Goal: Communication & Community: Ask a question

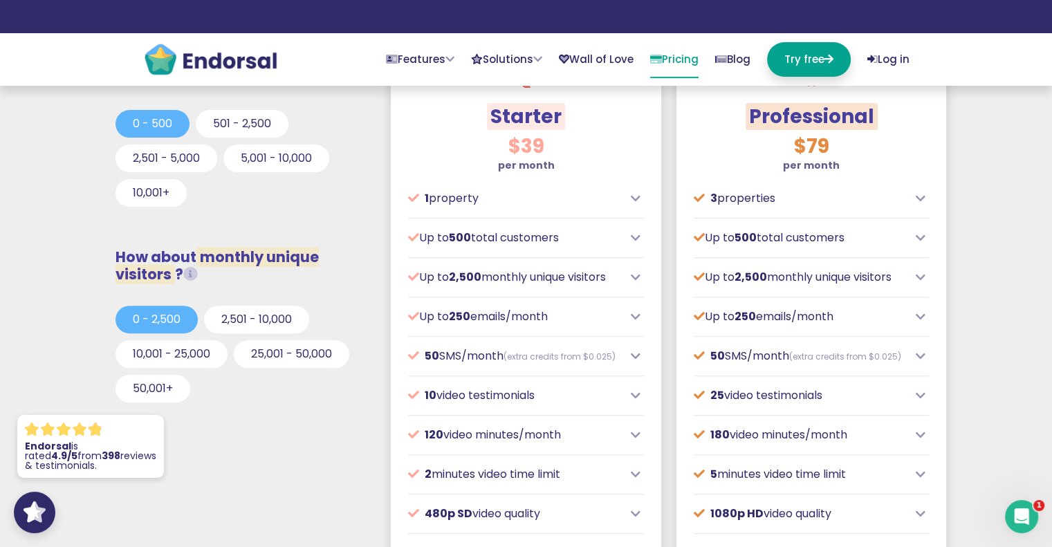
click at [639, 196] on icon at bounding box center [636, 198] width 10 height 11
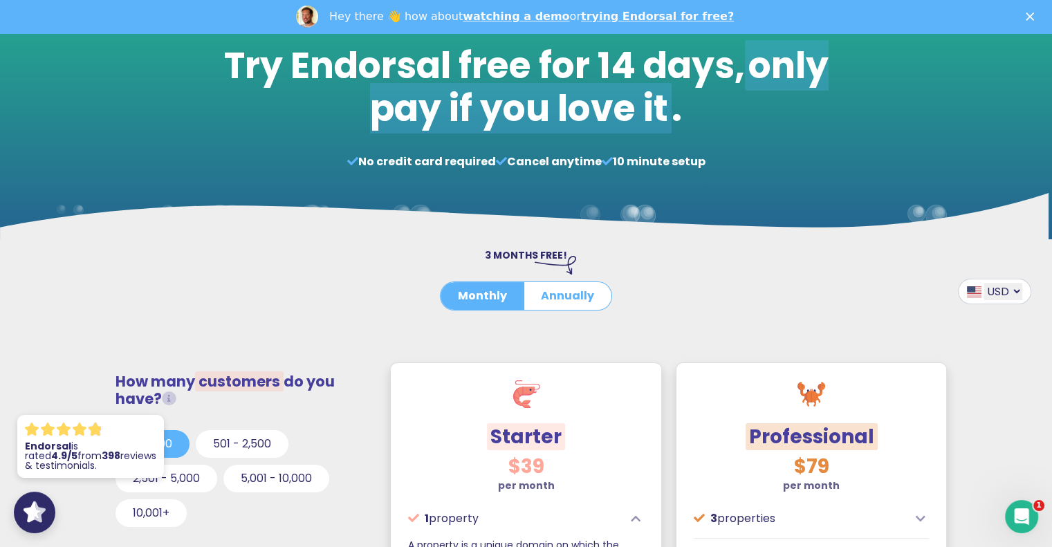
scroll to position [126, 0]
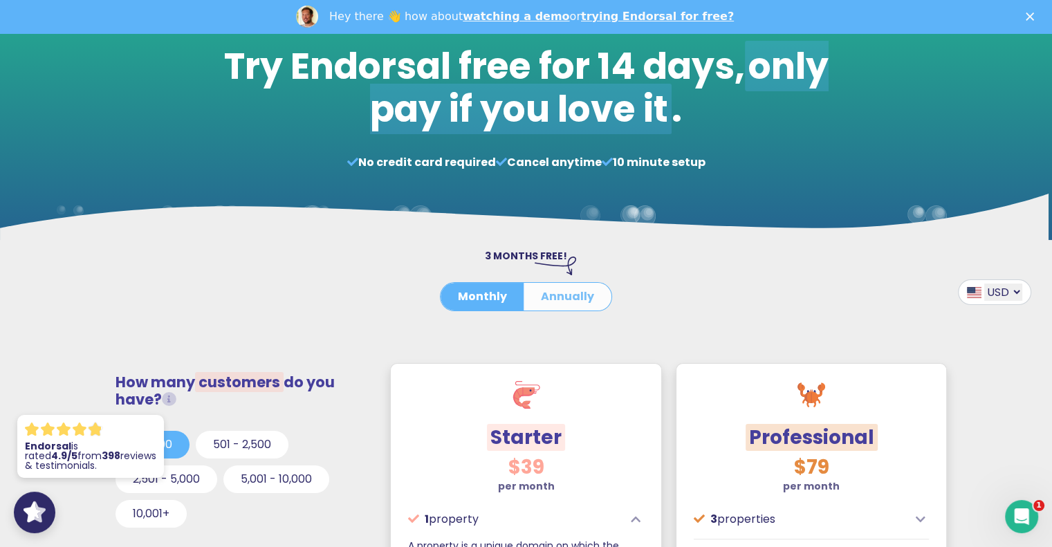
click at [556, 292] on button "Annually" at bounding box center [567, 297] width 88 height 28
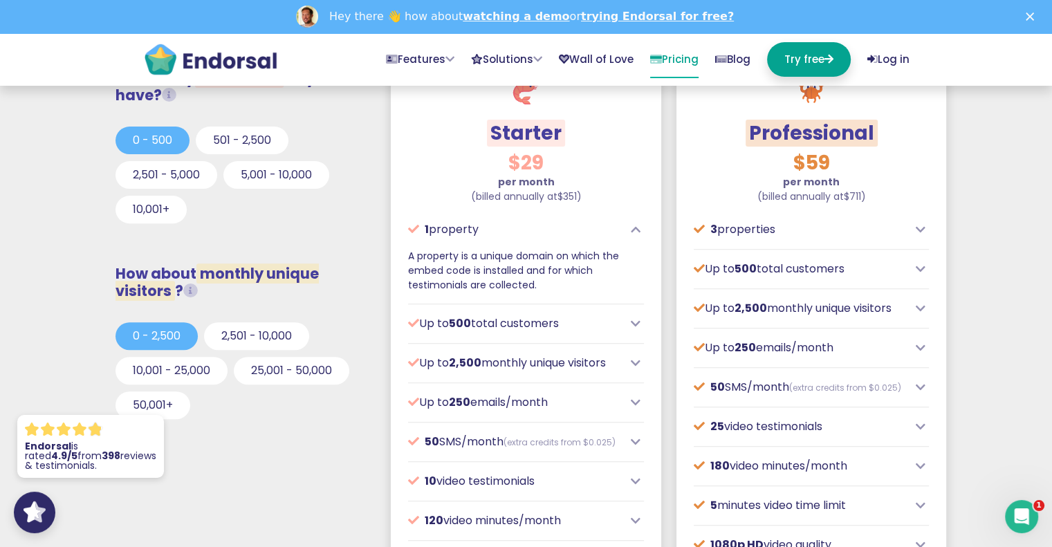
scroll to position [447, 0]
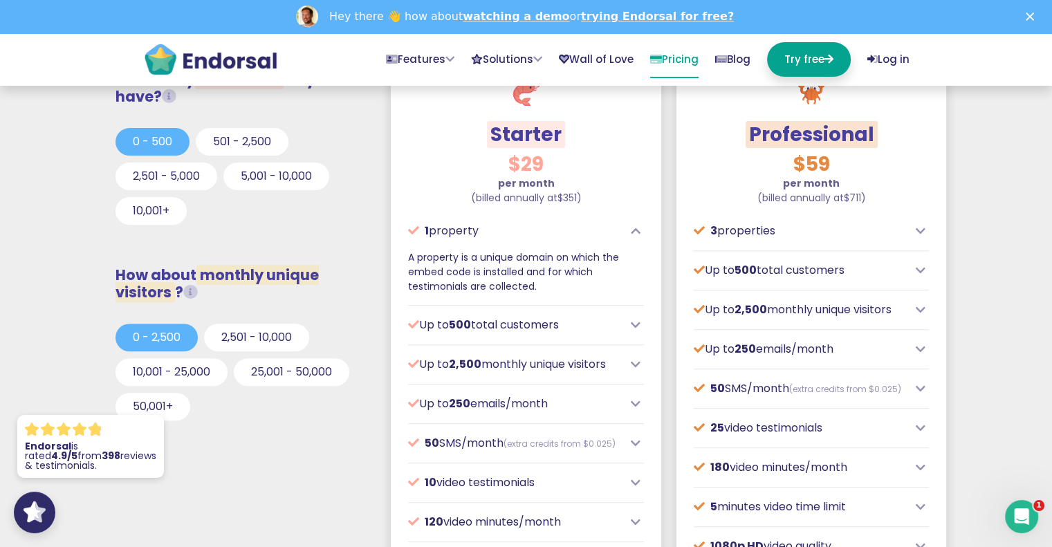
click at [917, 227] on icon at bounding box center [920, 230] width 10 height 11
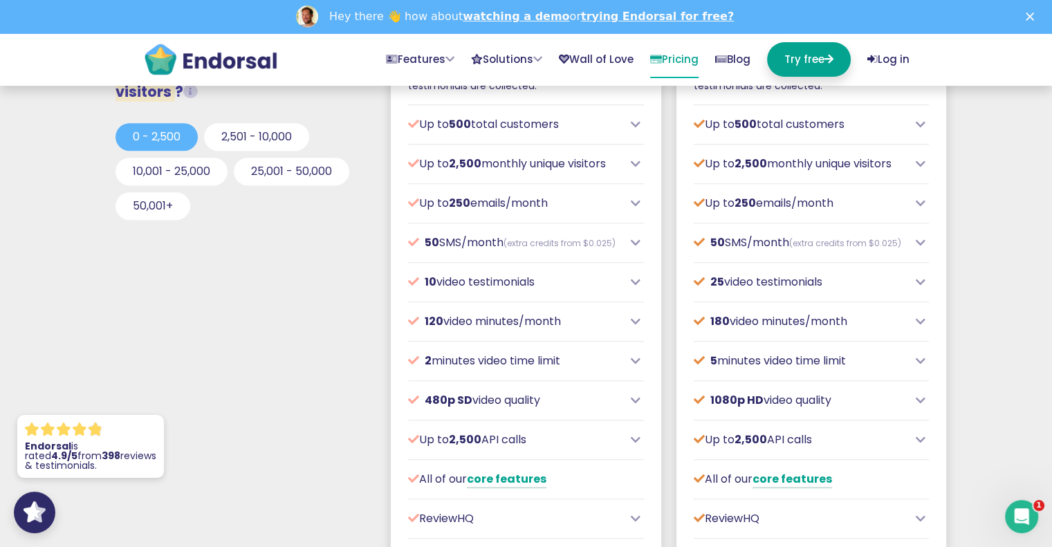
scroll to position [644, 0]
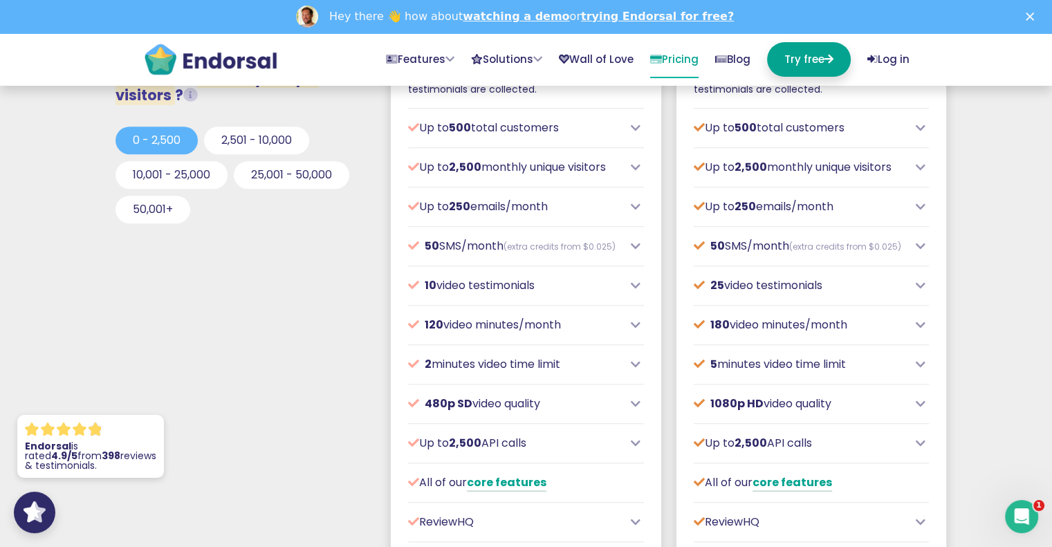
drag, startPoint x: 913, startPoint y: 298, endPoint x: 921, endPoint y: 292, distance: 9.4
click at [921, 292] on div "25 video testimonials" at bounding box center [811, 285] width 236 height 17
click at [921, 291] on icon at bounding box center [920, 285] width 10 height 11
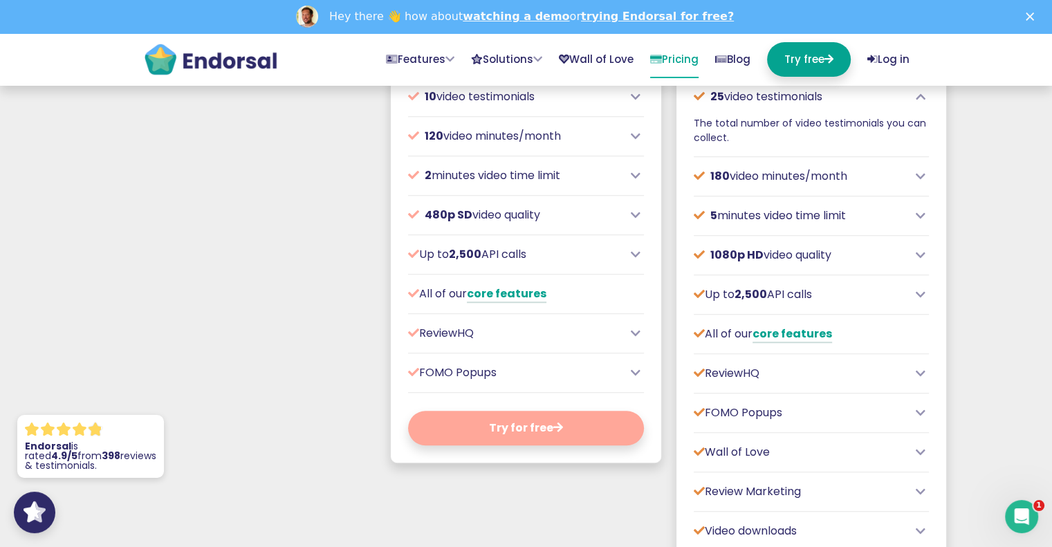
scroll to position [841, 0]
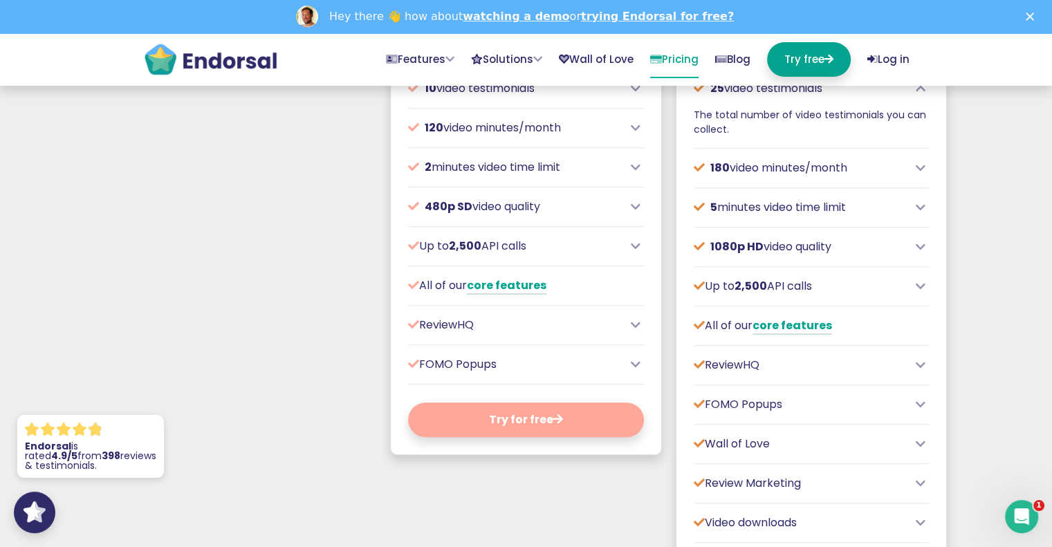
click at [922, 292] on icon at bounding box center [920, 286] width 10 height 11
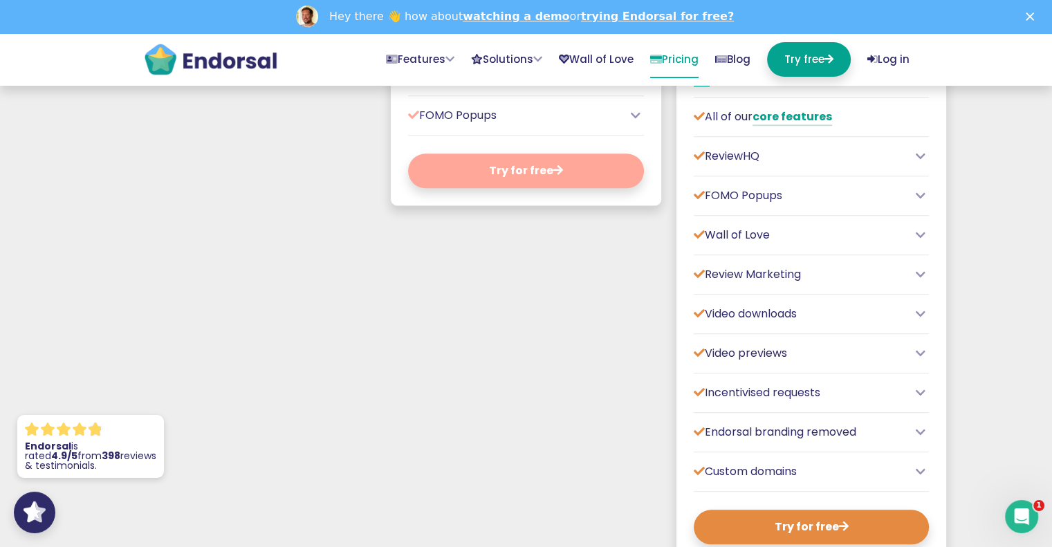
scroll to position [1092, 0]
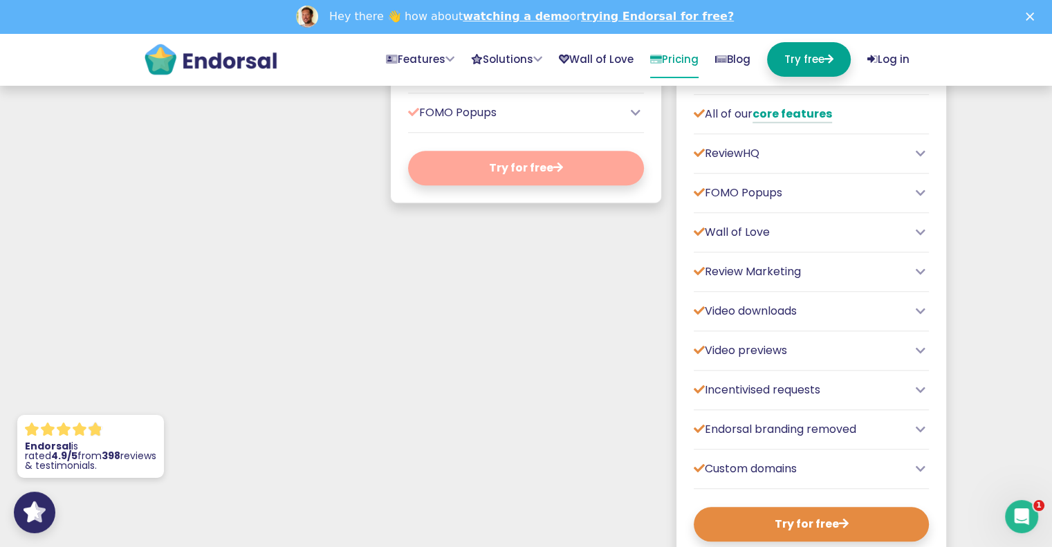
click at [924, 158] on icon at bounding box center [920, 153] width 10 height 11
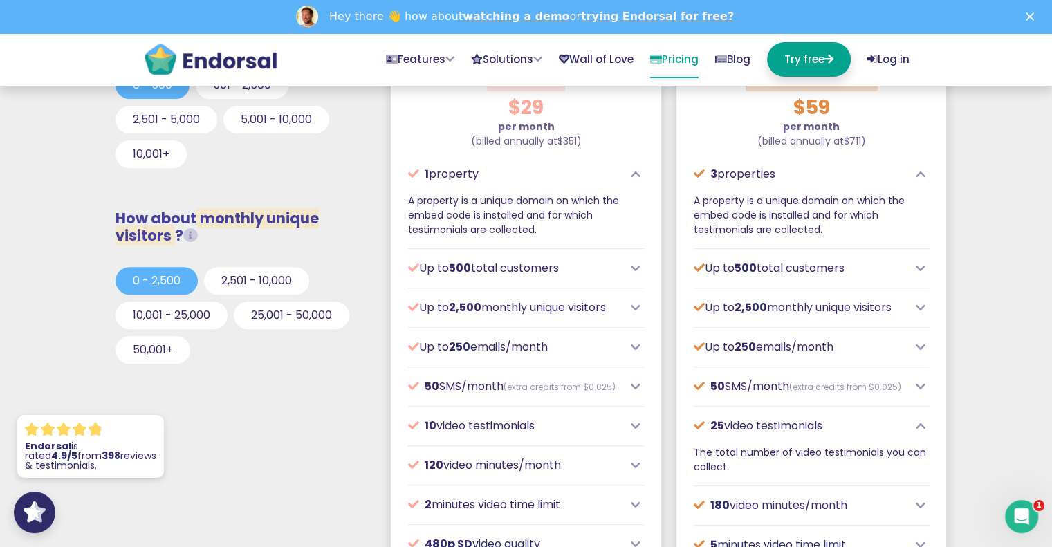
scroll to position [501, 0]
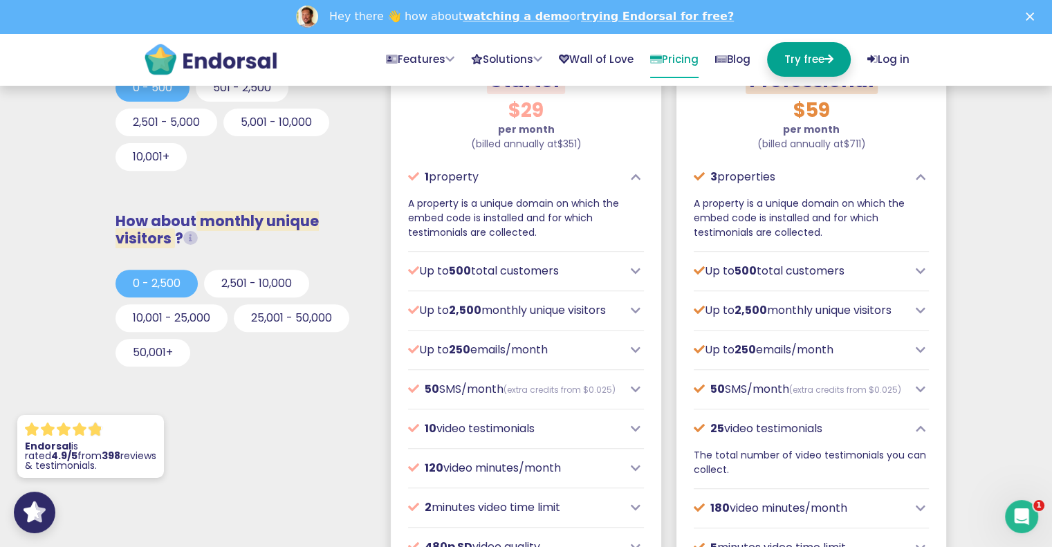
click at [922, 307] on icon at bounding box center [920, 310] width 10 height 11
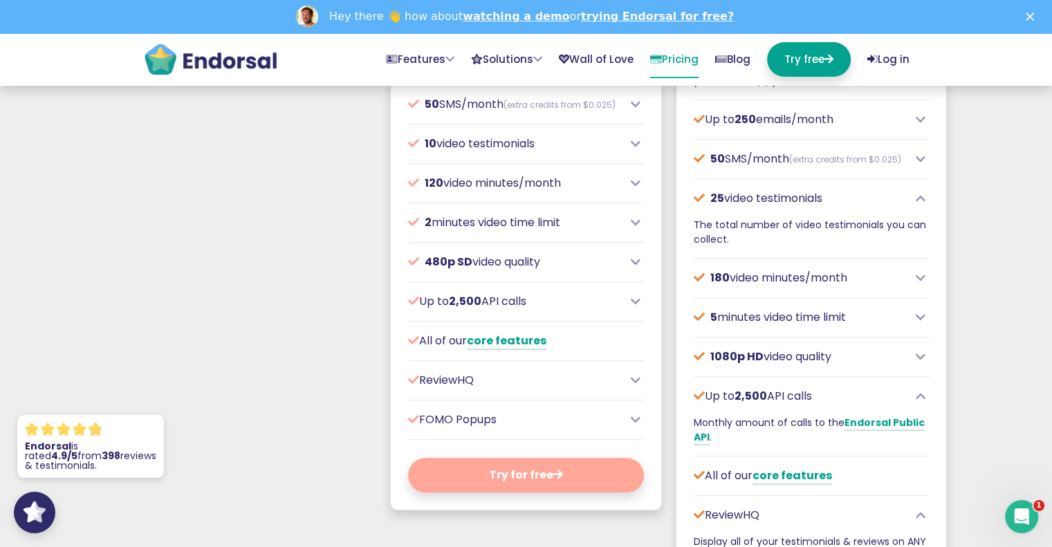
scroll to position [785, 0]
click at [918, 283] on icon at bounding box center [920, 277] width 10 height 11
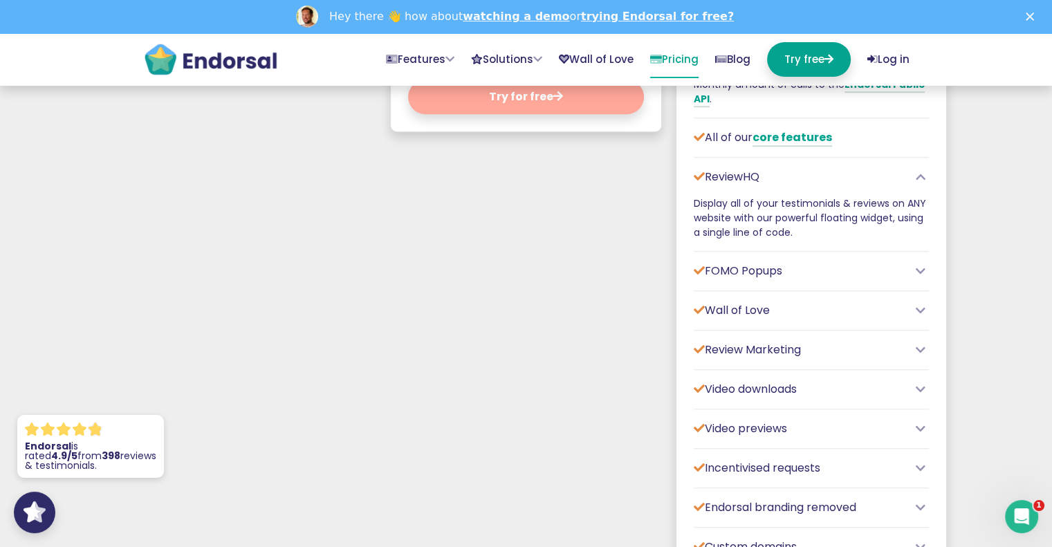
scroll to position [1164, 0]
click at [918, 276] on icon at bounding box center [920, 270] width 10 height 11
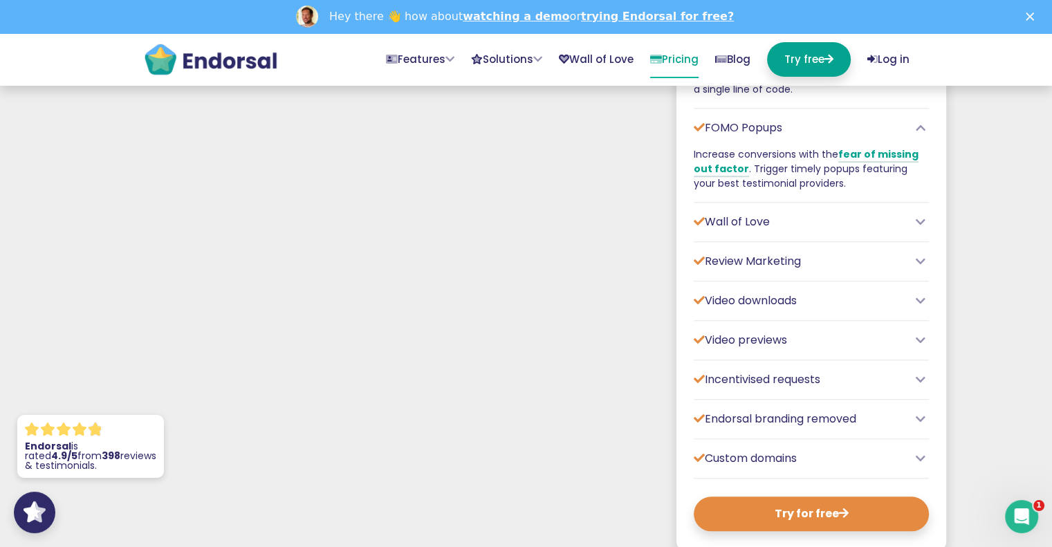
scroll to position [1308, 0]
click at [1035, 516] on div "Open Intercom Messenger" at bounding box center [1021, 517] width 46 height 46
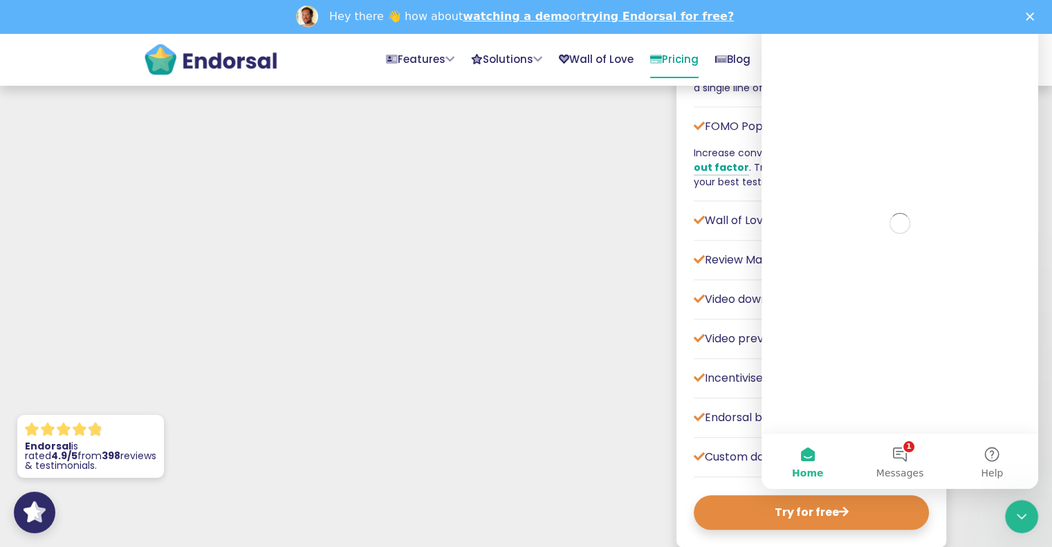
scroll to position [0, 0]
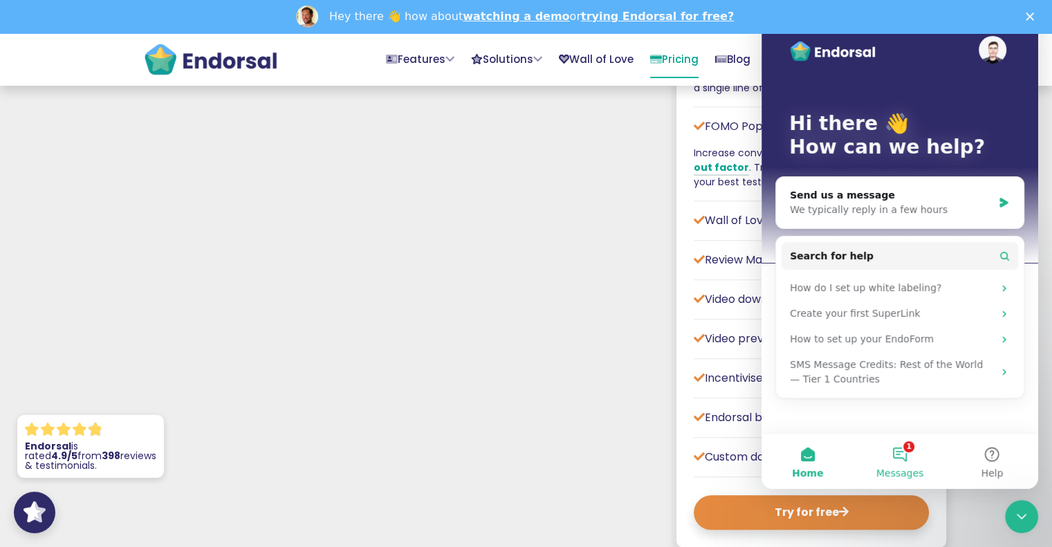
click at [908, 460] on button "1 Messages" at bounding box center [899, 460] width 92 height 55
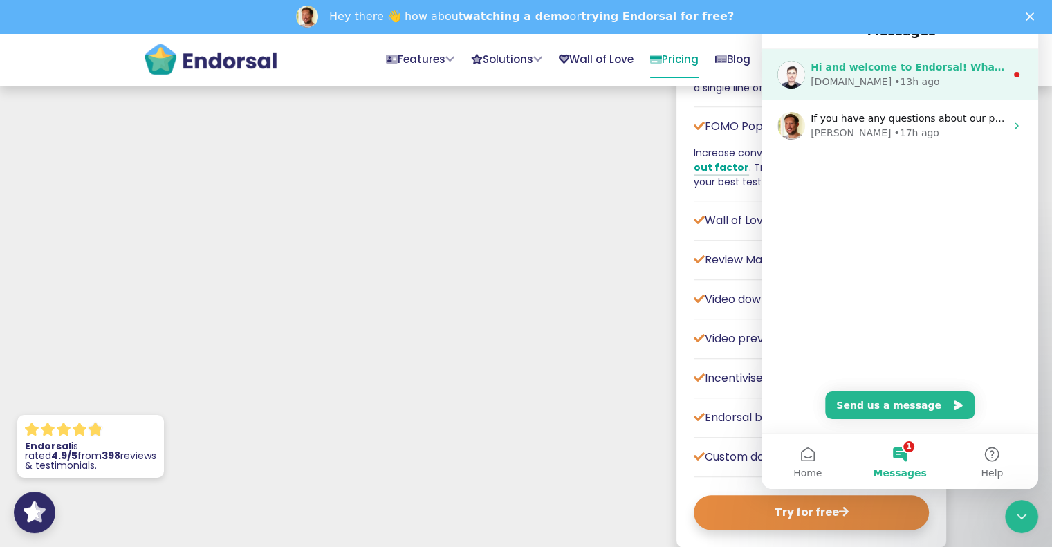
click at [902, 80] on div "[DOMAIN_NAME] • 13h ago" at bounding box center [907, 82] width 195 height 15
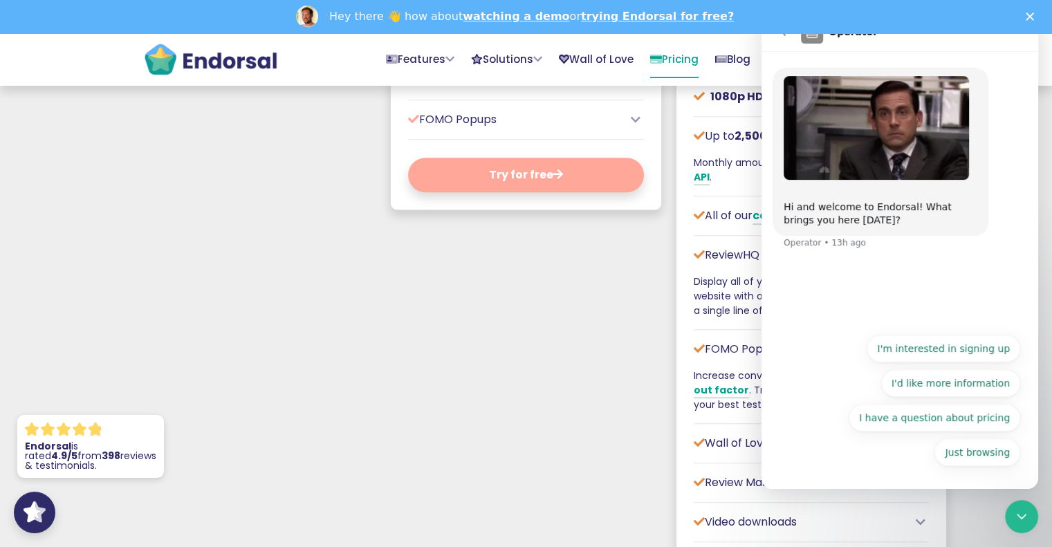
scroll to position [1078, 0]
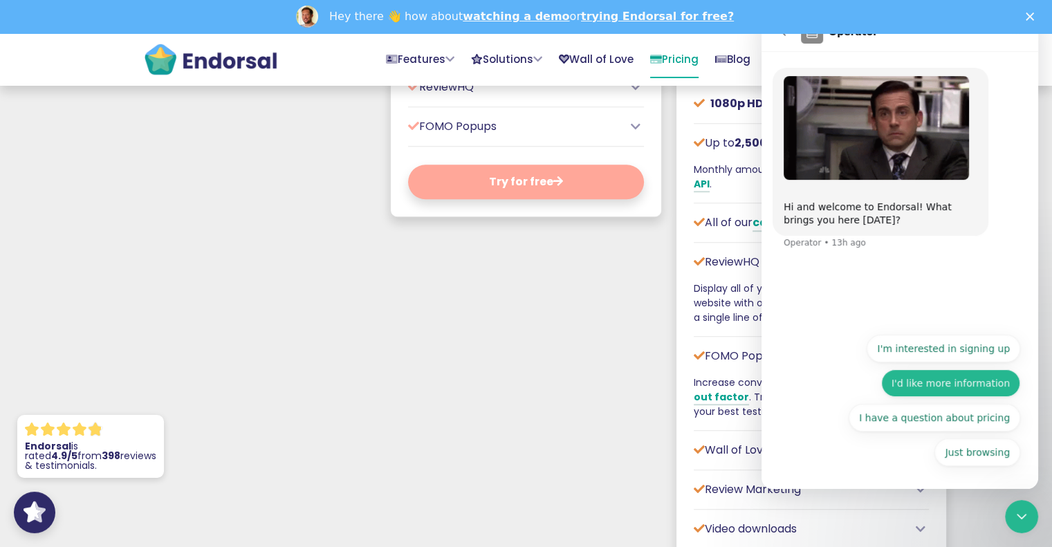
click at [936, 384] on button "I'd like more information" at bounding box center [950, 383] width 139 height 28
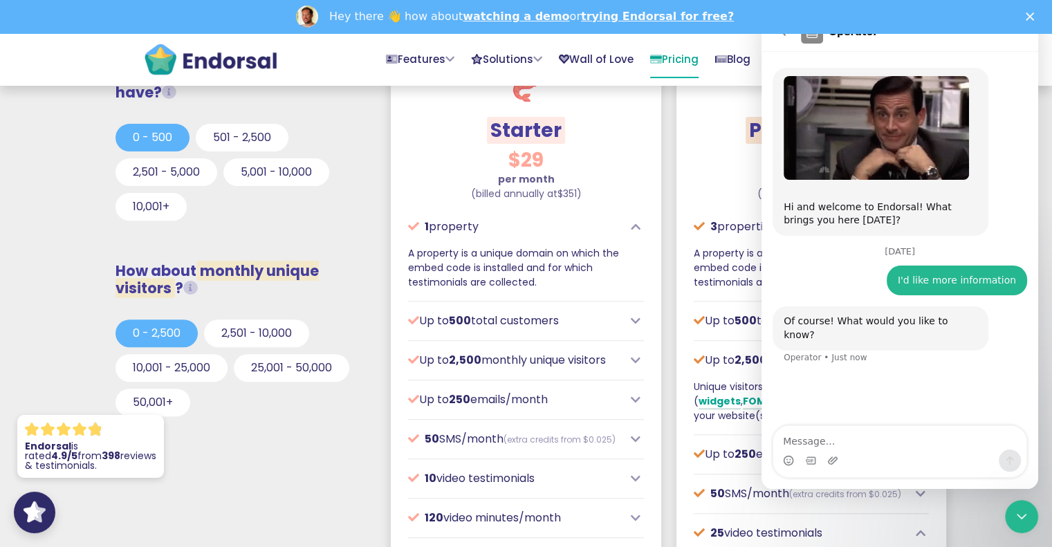
scroll to position [450, 0]
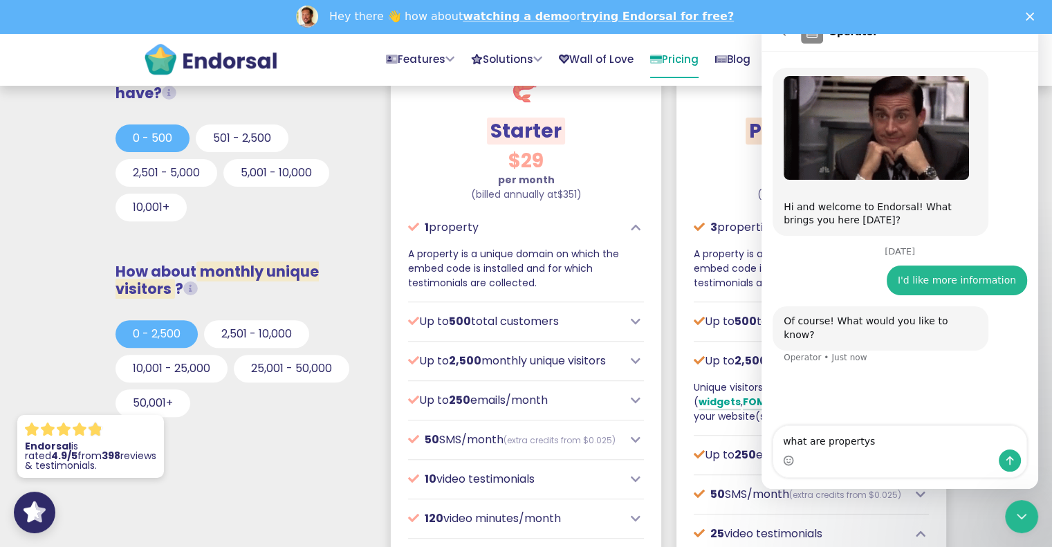
type textarea "what are property's"
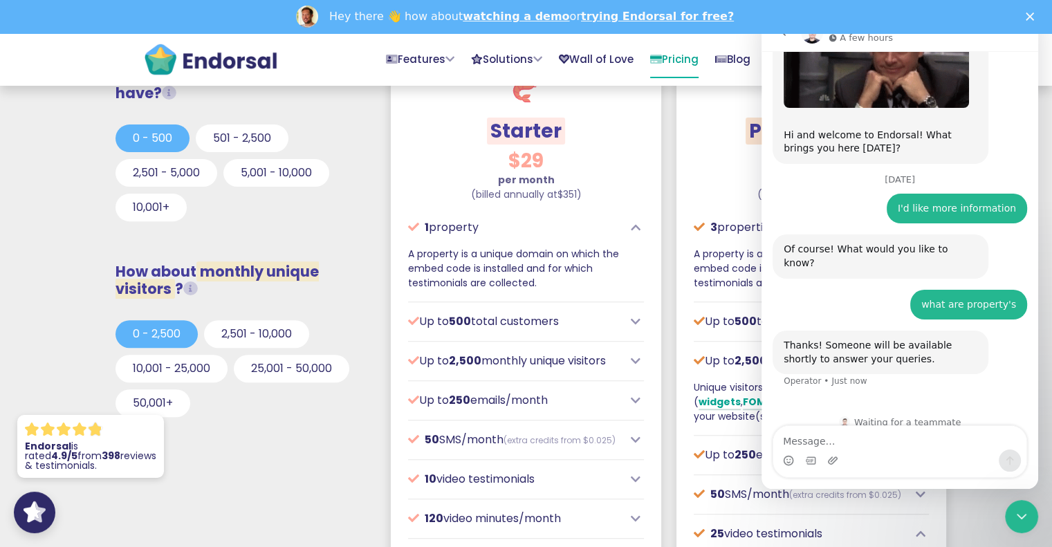
scroll to position [74, 0]
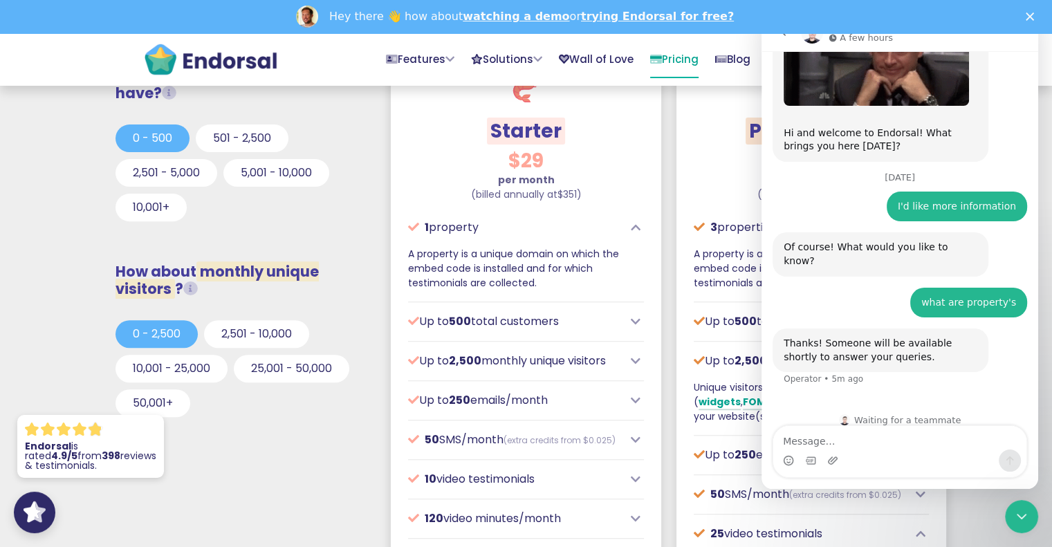
click at [905, 414] on div "Waiting for a teammate" at bounding box center [899, 419] width 249 height 11
